Goal: Transaction & Acquisition: Purchase product/service

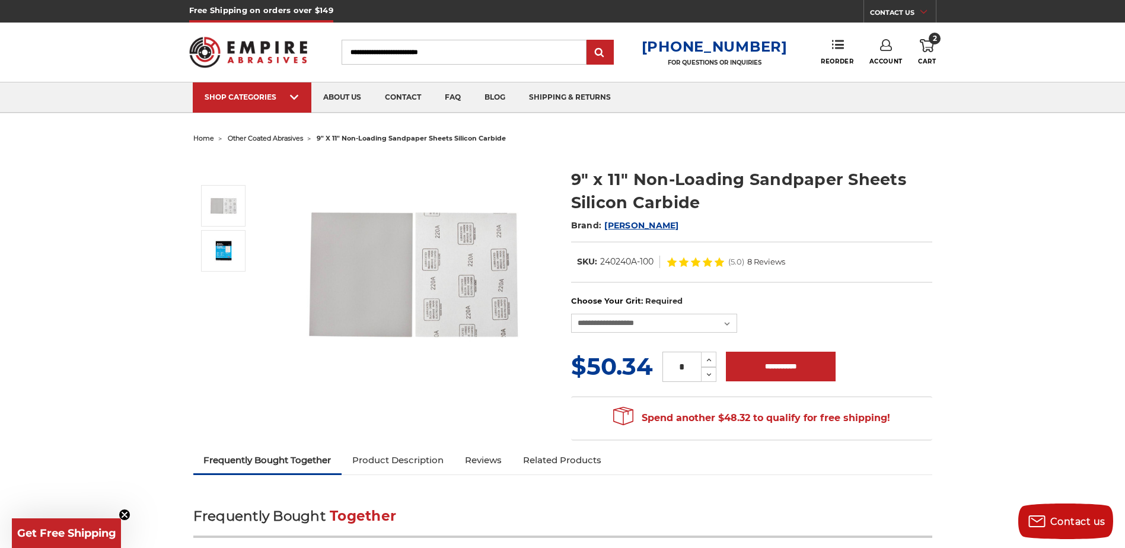
click at [929, 44] on icon at bounding box center [927, 45] width 14 height 13
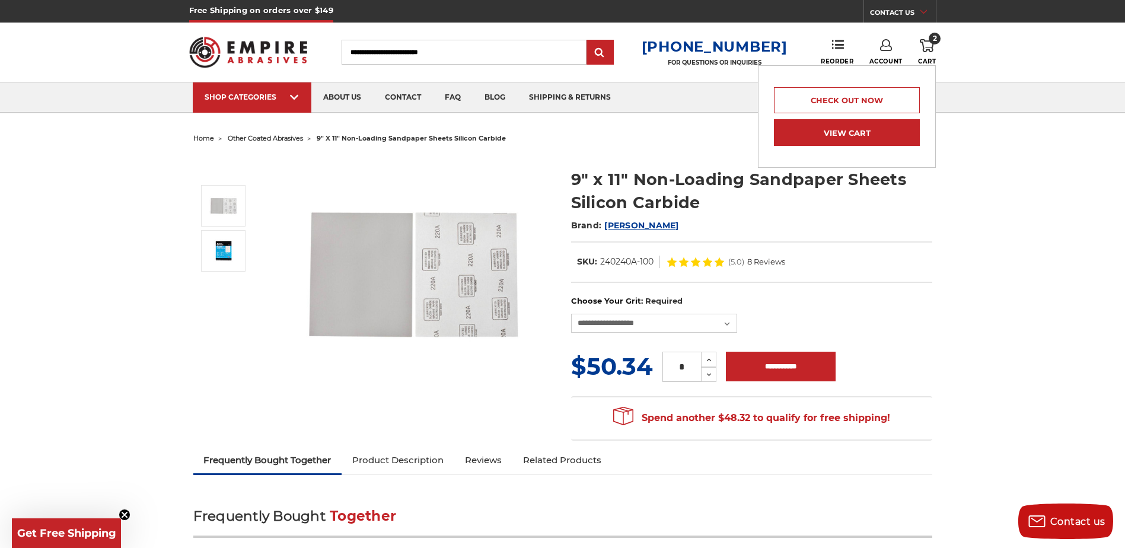
click at [834, 129] on link "View Cart" at bounding box center [847, 132] width 146 height 27
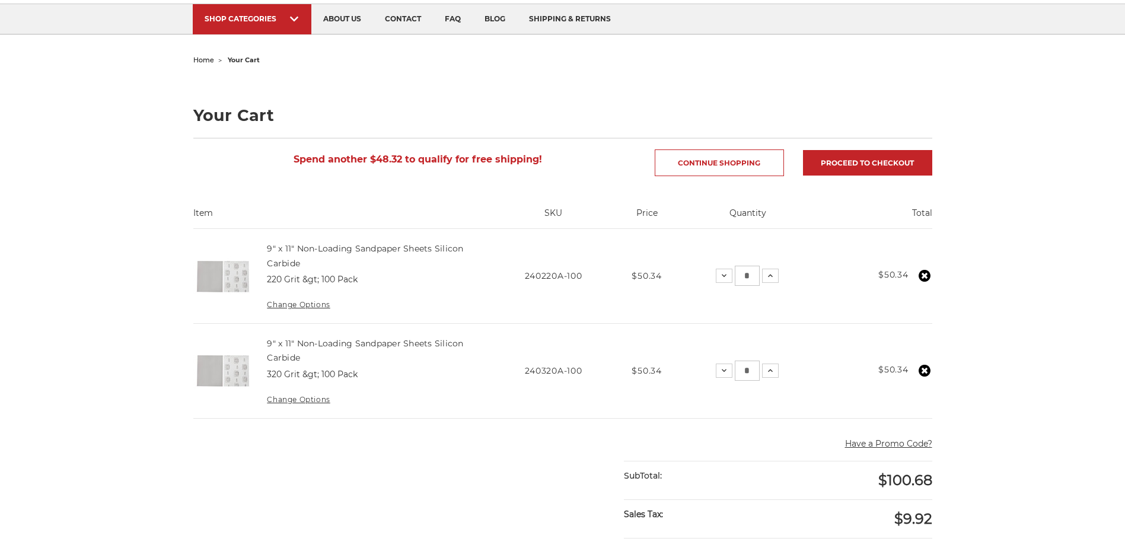
scroll to position [178, 0]
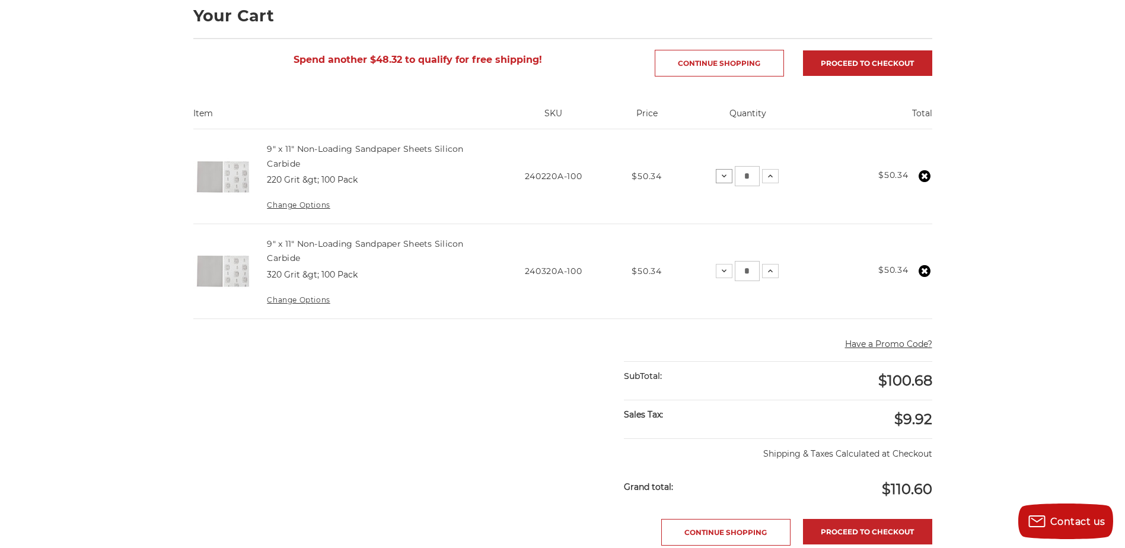
click at [726, 177] on icon at bounding box center [723, 175] width 9 height 9
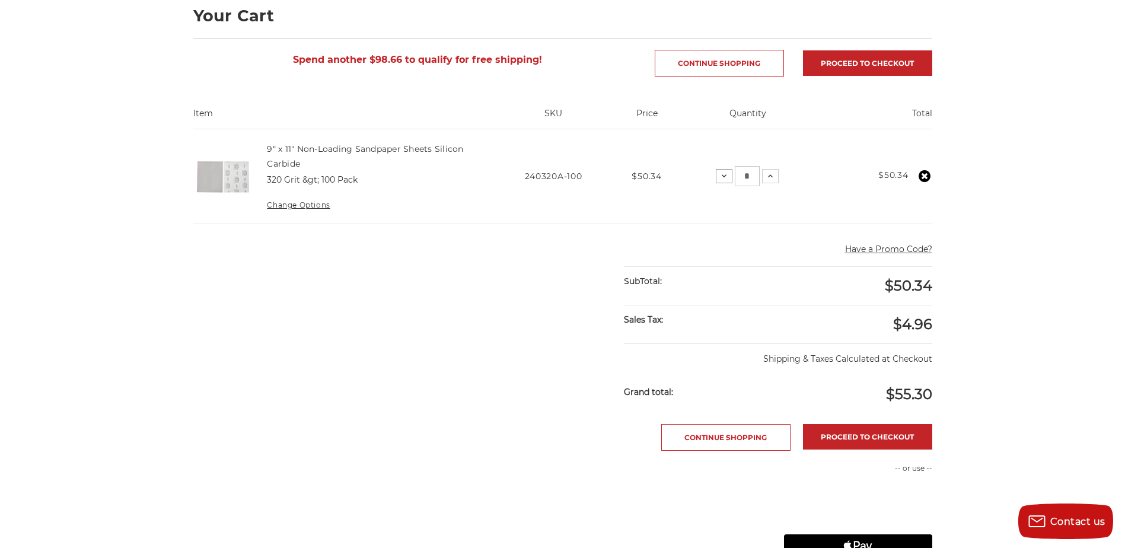
click at [726, 176] on icon at bounding box center [723, 175] width 9 height 9
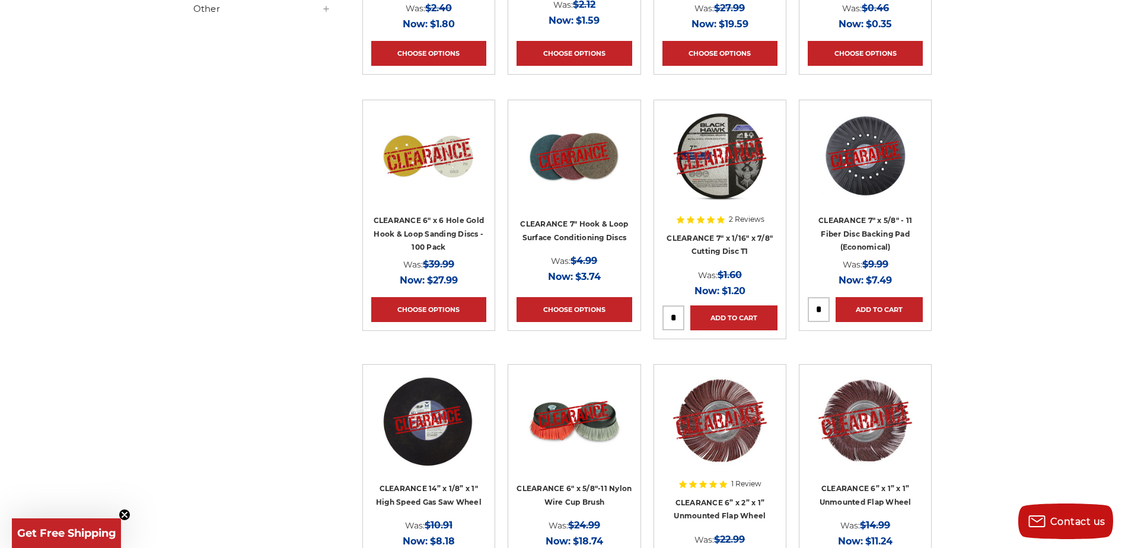
scroll to position [949, 0]
